Goal: Transaction & Acquisition: Book appointment/travel/reservation

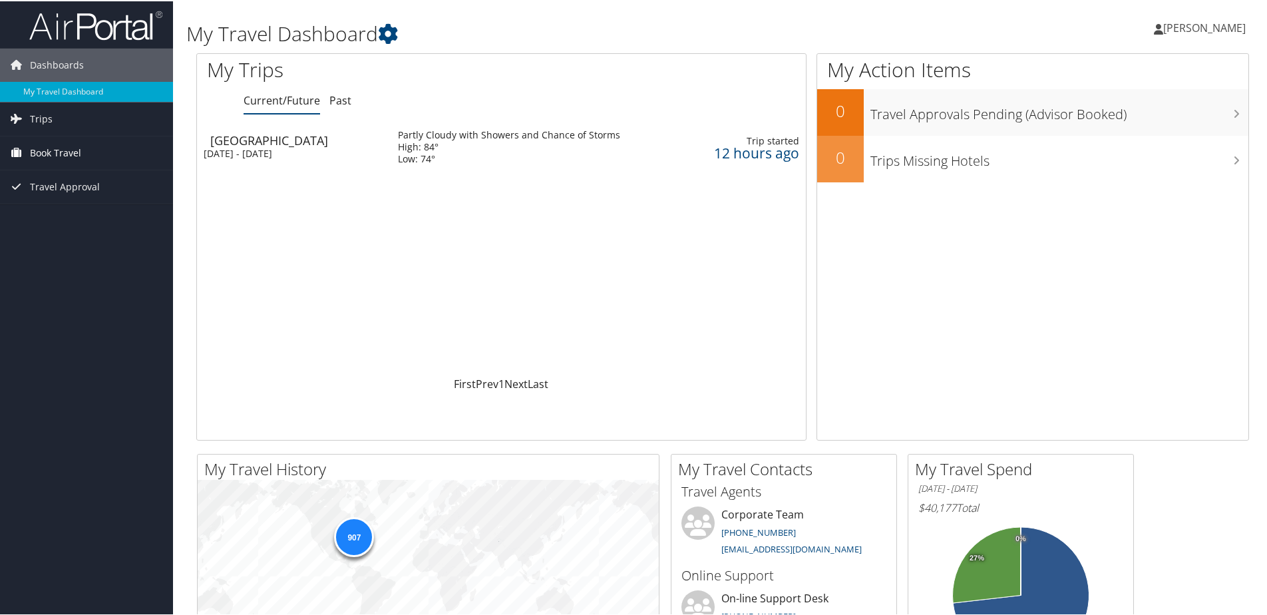
click at [52, 148] on span "Book Travel" at bounding box center [55, 151] width 51 height 33
click at [80, 212] on link "Book/Manage Online Trips" at bounding box center [86, 218] width 173 height 20
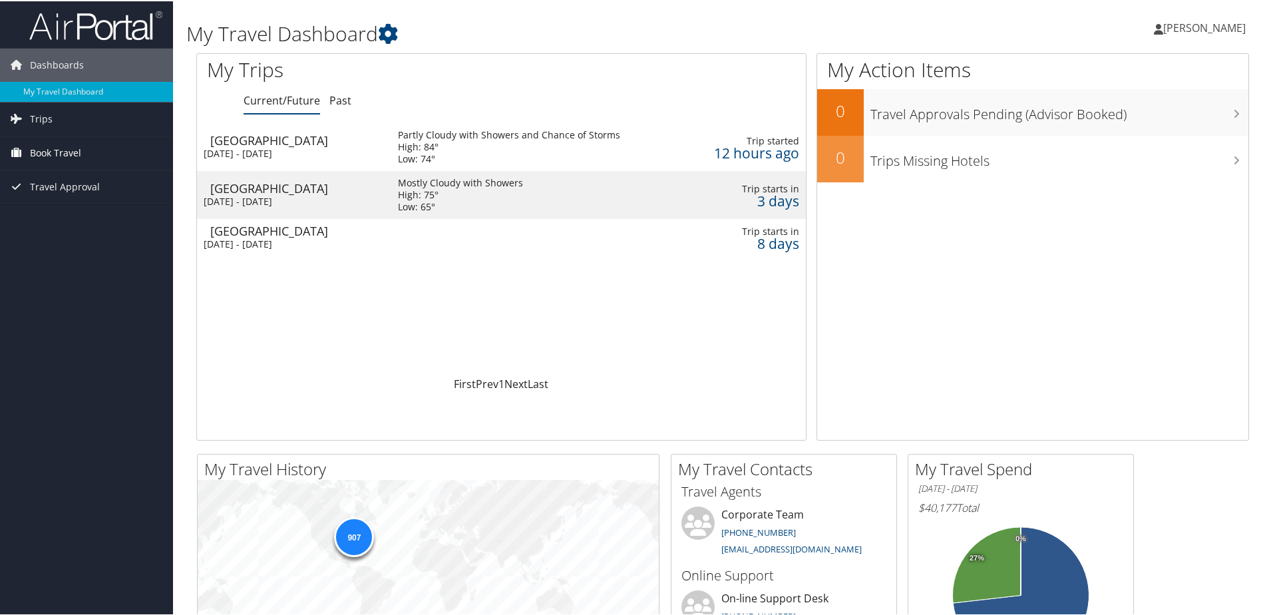
click at [52, 143] on span "Book Travel" at bounding box center [55, 151] width 51 height 33
click at [70, 220] on link "Book/Manage Online Trips" at bounding box center [86, 218] width 173 height 20
